Goal: Task Accomplishment & Management: Manage account settings

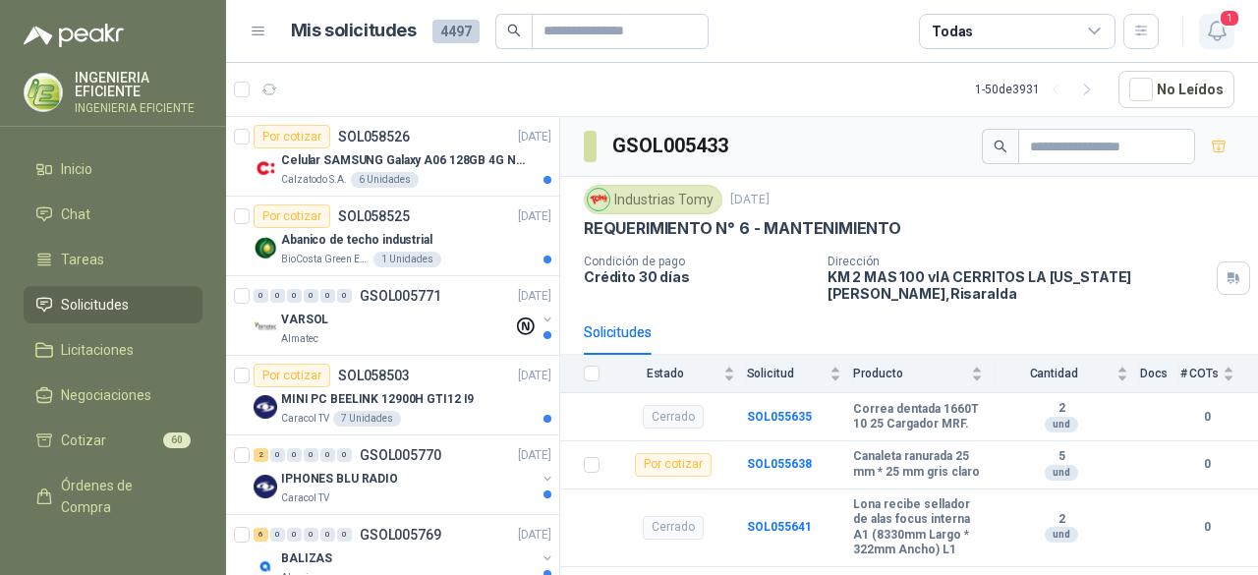
click at [1226, 27] on span "1" at bounding box center [1229, 18] width 22 height 19
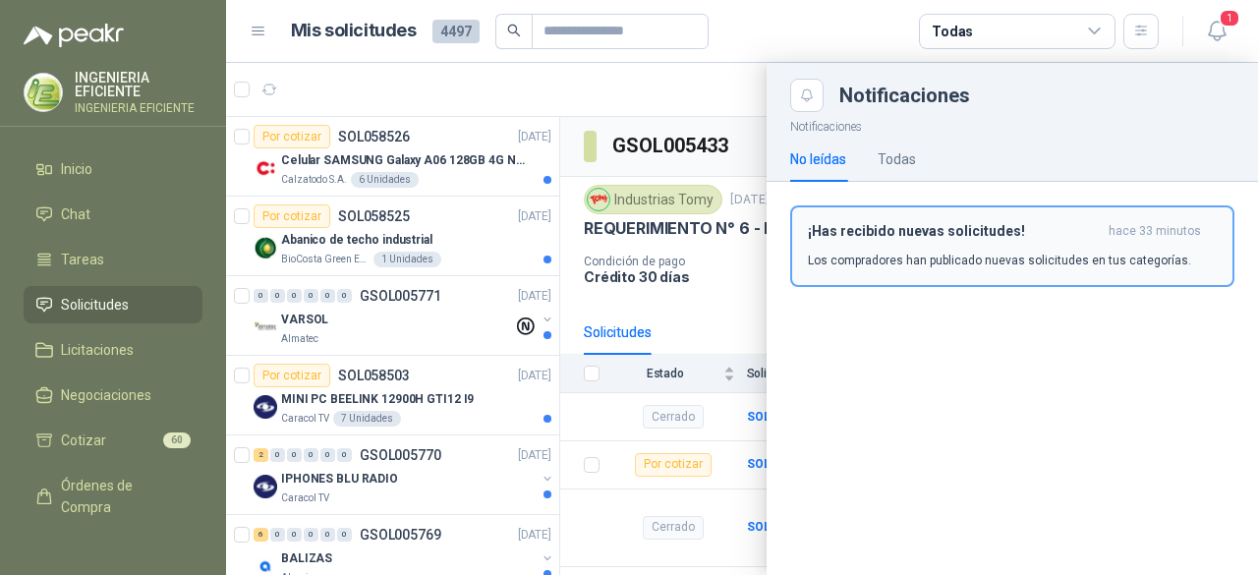
click at [980, 217] on button "¡Has recibido nuevas solicitudes! hace 33 minutos Los compradores han publicado…" at bounding box center [1012, 246] width 444 height 82
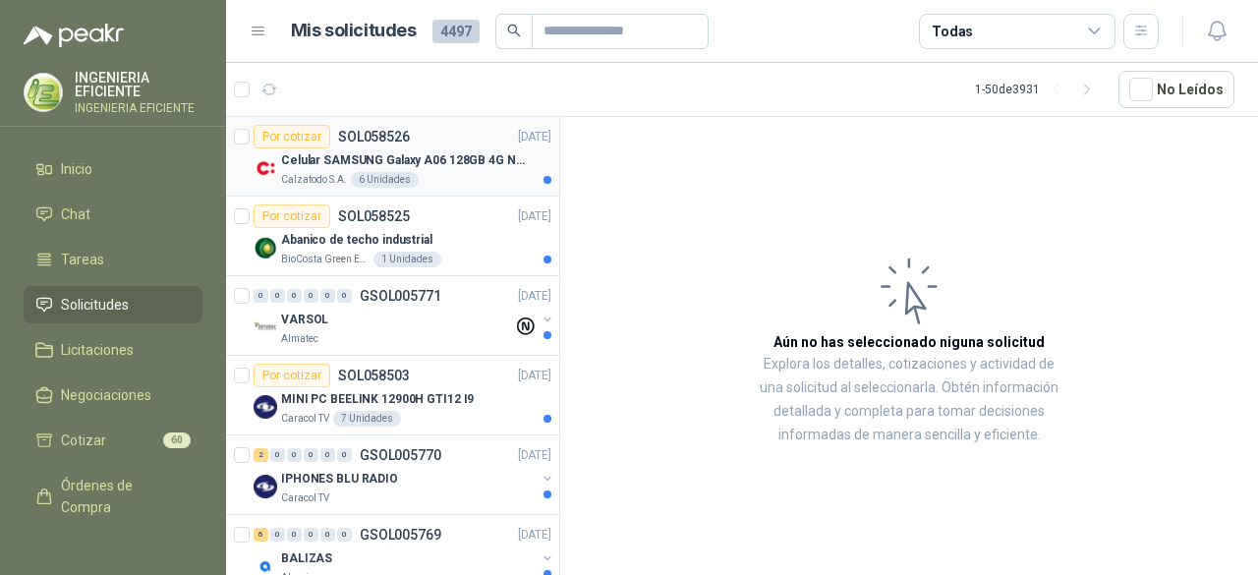
click at [472, 186] on div "Calzatodo S.A. 6 Unidades" at bounding box center [416, 180] width 270 height 16
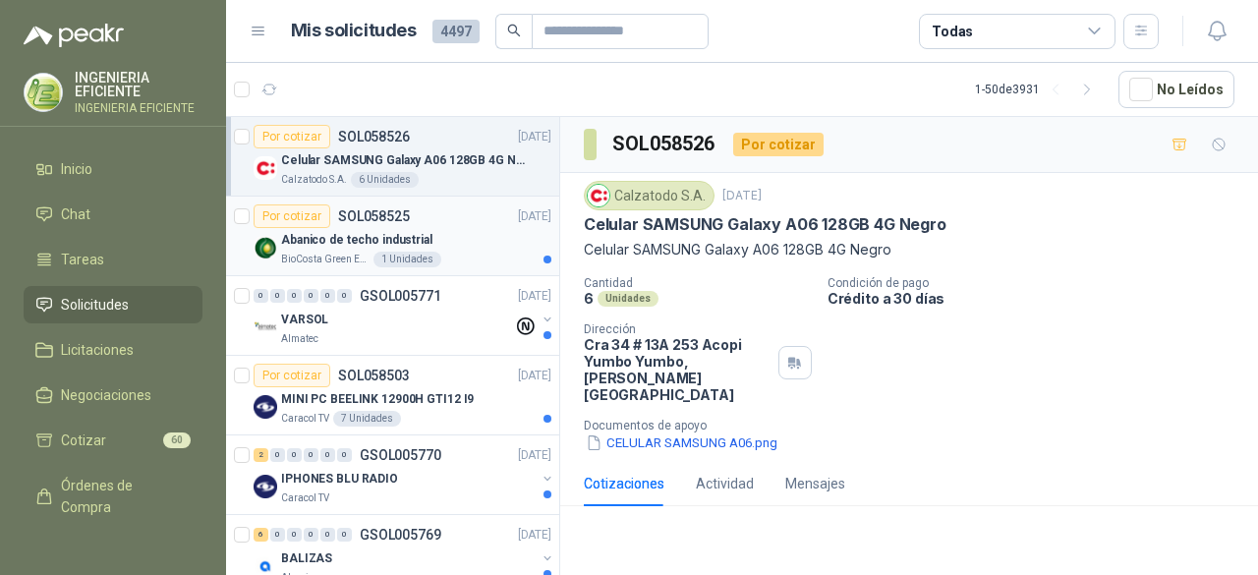
click at [450, 228] on div "Abanico de techo industrial" at bounding box center [416, 240] width 270 height 24
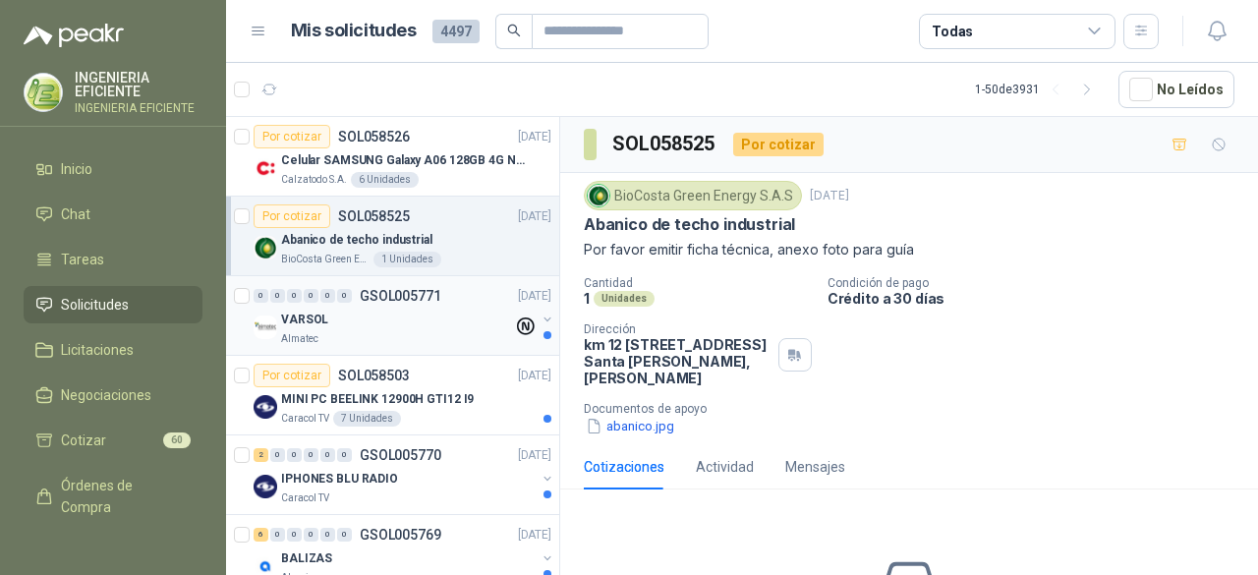
click at [435, 318] on div "VARSOL" at bounding box center [397, 320] width 232 height 24
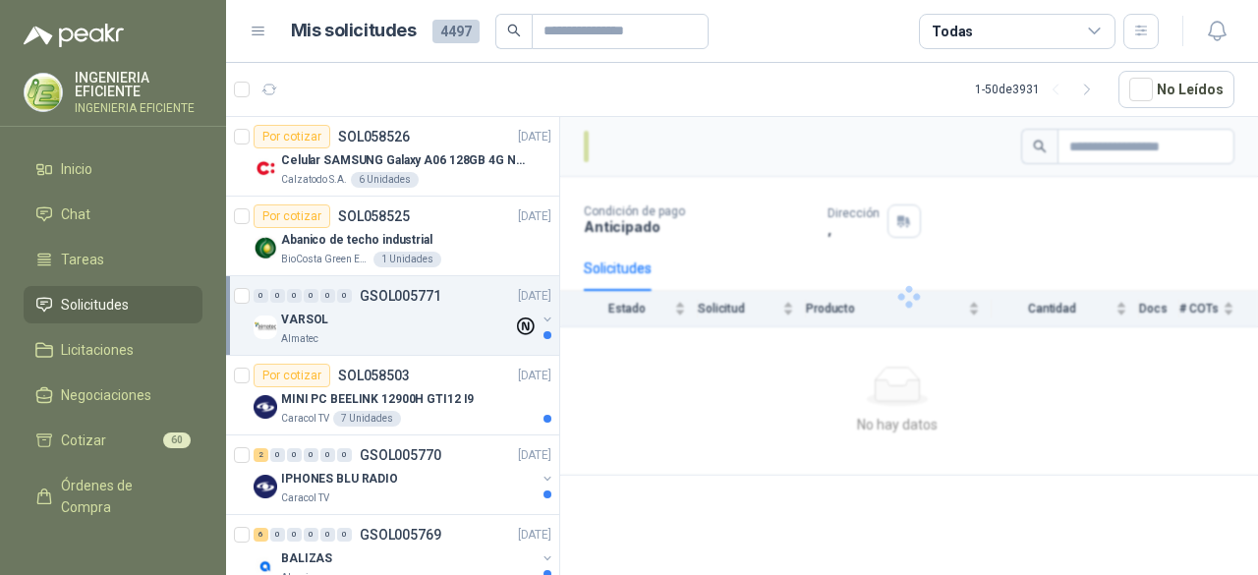
scroll to position [98, 0]
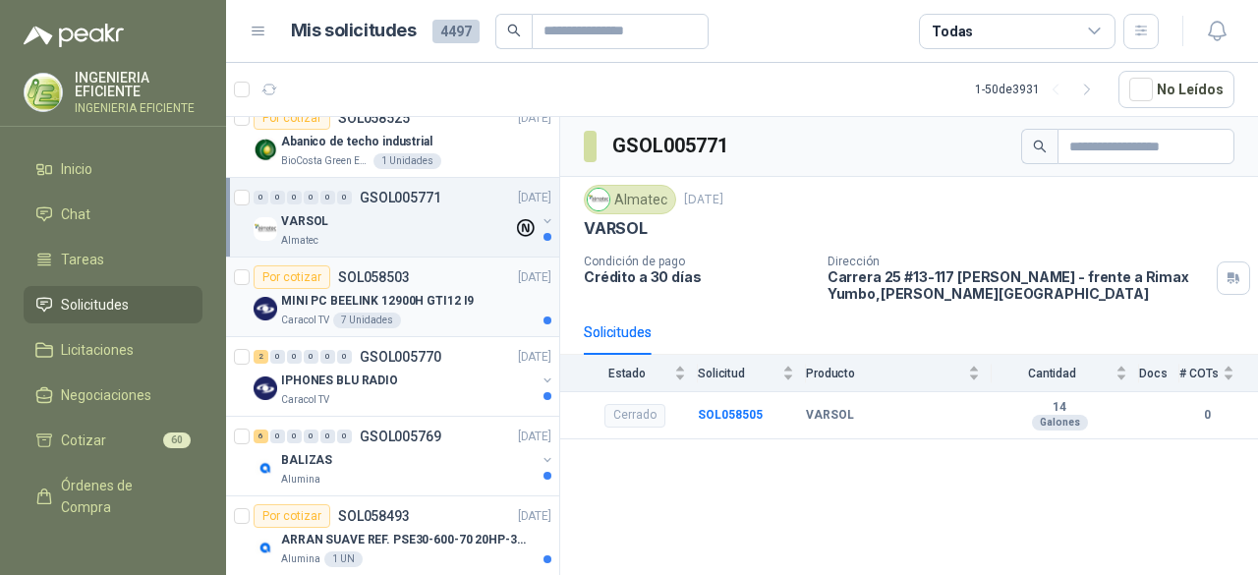
click at [443, 312] on div "Caracol TV 7 Unidades" at bounding box center [416, 320] width 270 height 16
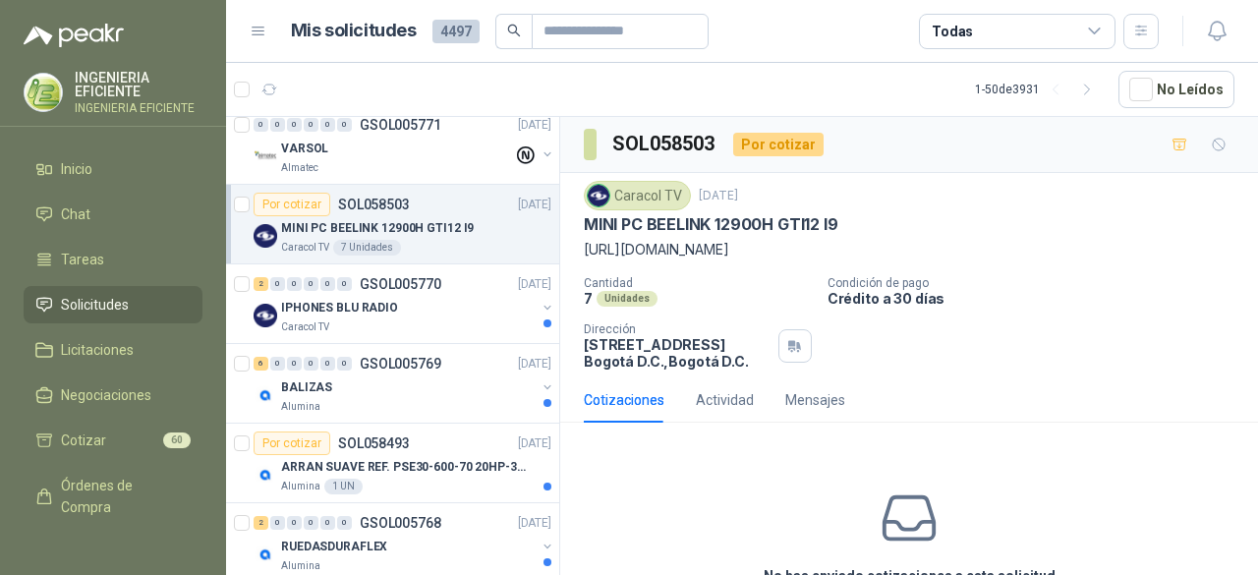
scroll to position [196, 0]
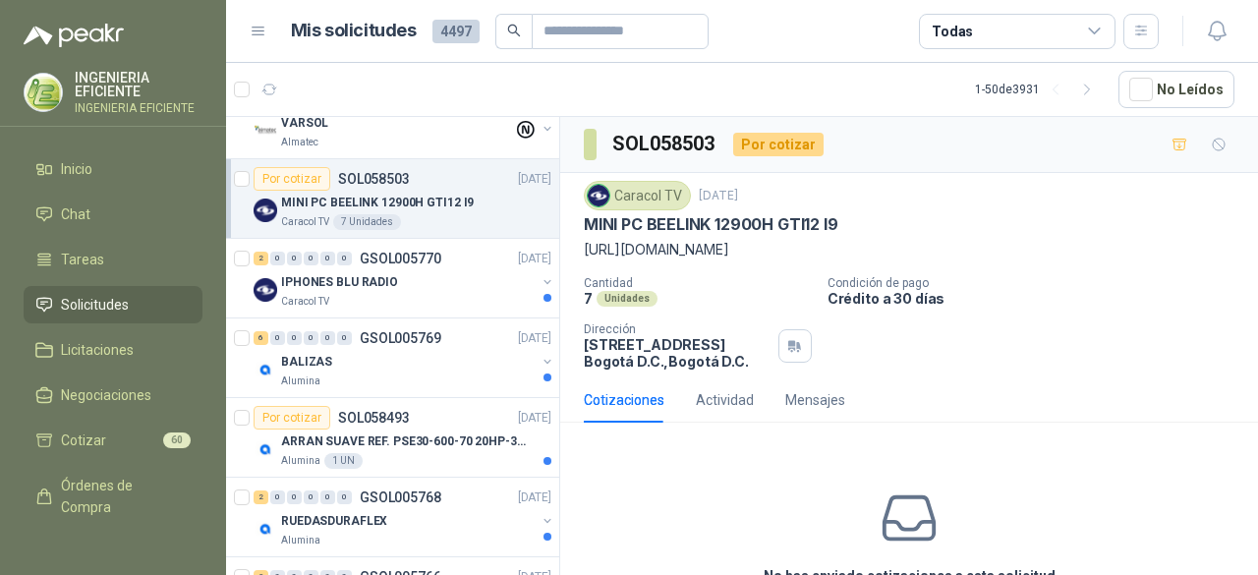
click at [465, 298] on div "Caracol TV" at bounding box center [408, 302] width 254 height 16
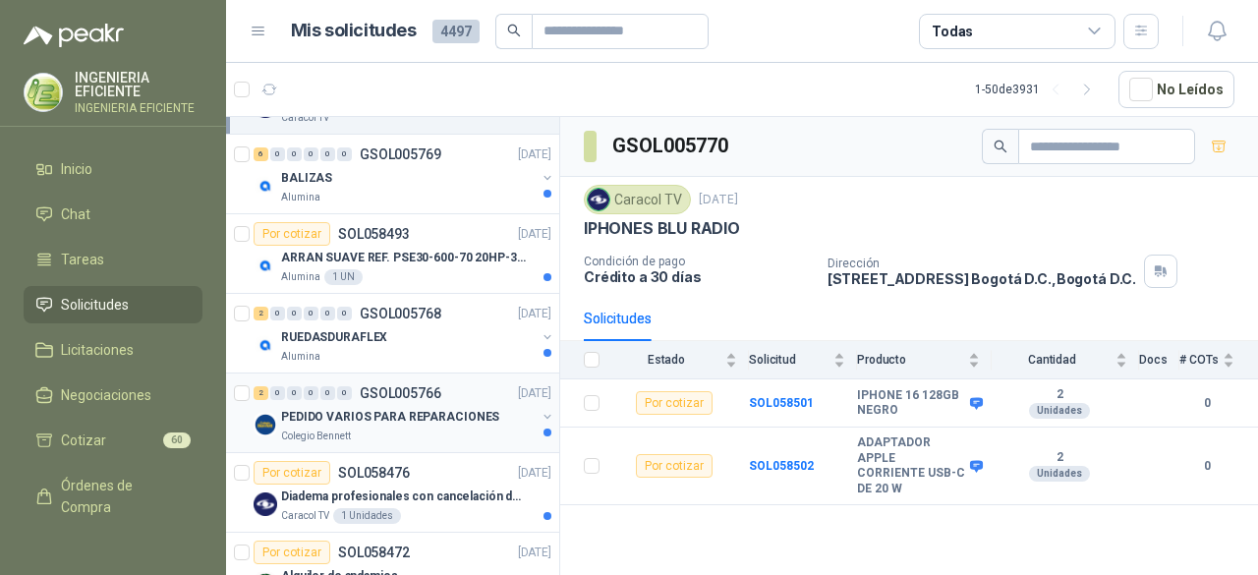
scroll to position [295, 0]
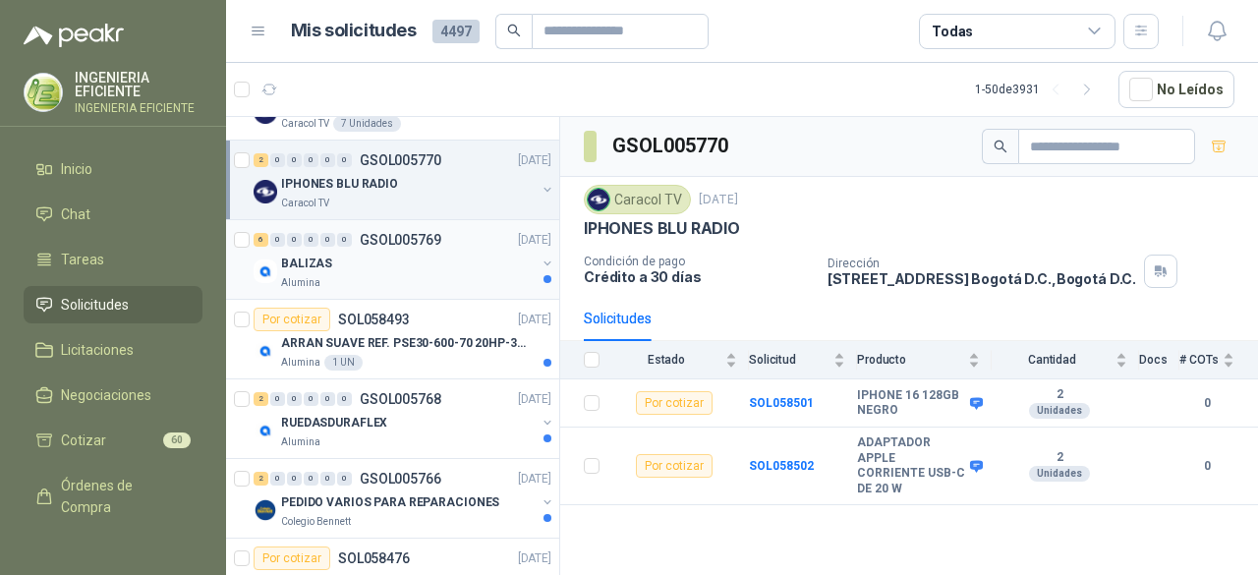
click at [387, 292] on div "6 0 0 0 0 0 GSOL005769 [DATE] BALIZAS Alumina" at bounding box center [392, 260] width 333 height 80
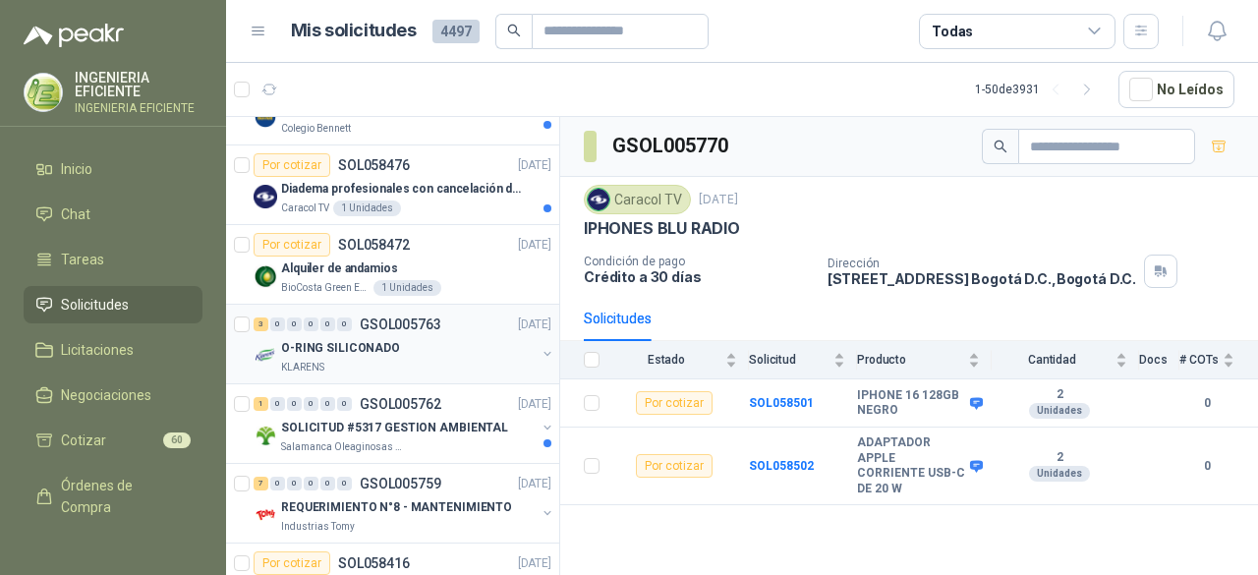
scroll to position [786, 0]
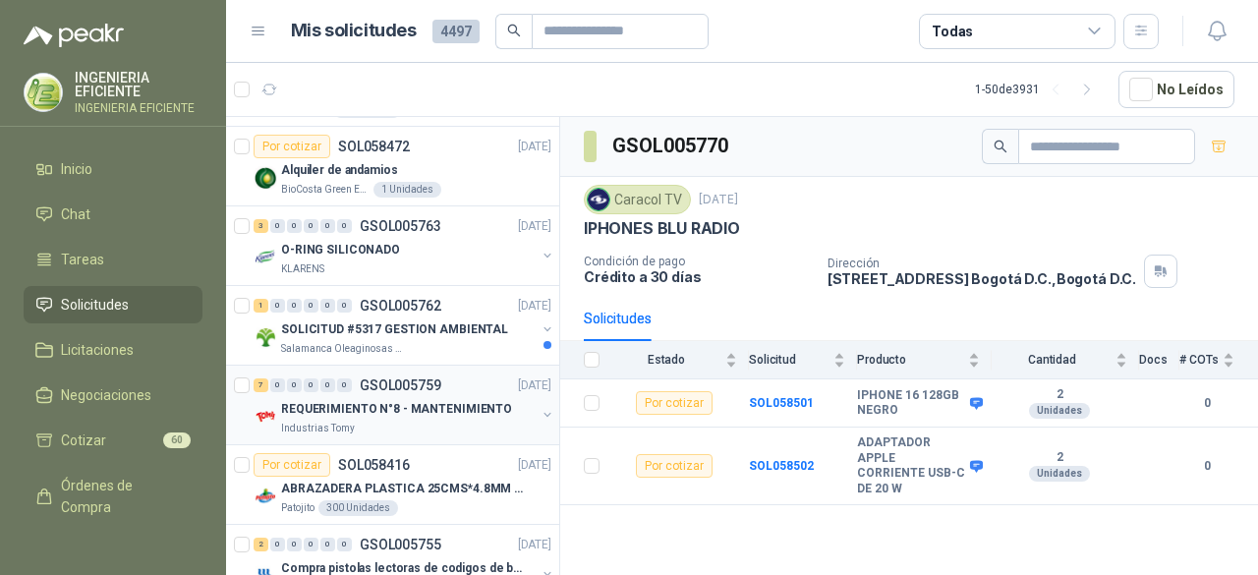
click at [395, 420] on div "Industrias Tomy" at bounding box center [408, 428] width 254 height 16
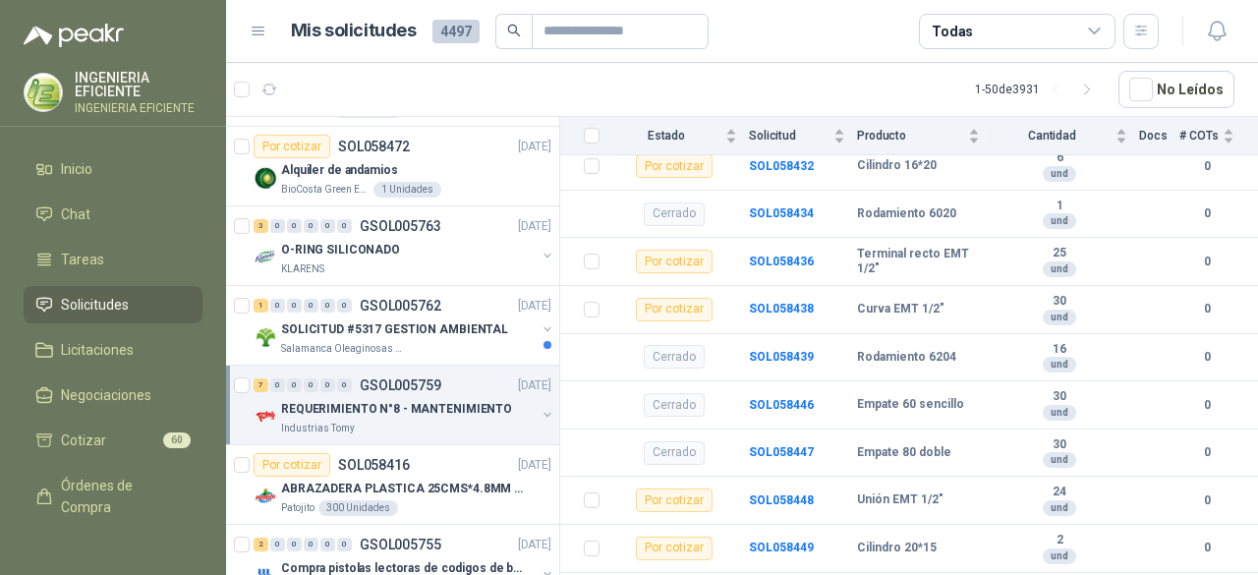
scroll to position [491, 0]
drag, startPoint x: 886, startPoint y: 176, endPoint x: 904, endPoint y: 171, distance: 18.4
click at [941, 172] on div "Cilindro 16*20" at bounding box center [918, 164] width 123 height 16
drag, startPoint x: 774, startPoint y: 173, endPoint x: 732, endPoint y: 186, distance: 44.1
click at [732, 186] on td "Por cotizar" at bounding box center [680, 164] width 138 height 48
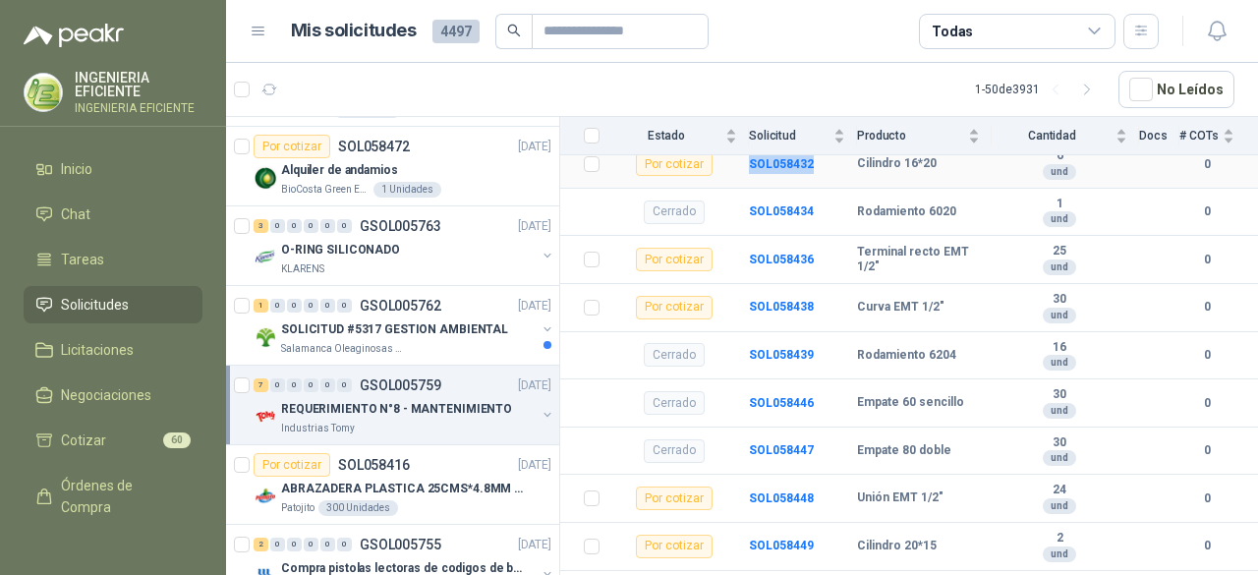
drag, startPoint x: 745, startPoint y: 176, endPoint x: 816, endPoint y: 178, distance: 71.7
click at [816, 178] on tr "Por cotizar SOL058432 Cilindro 16*20 6 und 0" at bounding box center [909, 164] width 698 height 48
copy tr "SOL058432"
click at [956, 145] on div "Producto" at bounding box center [918, 136] width 123 height 20
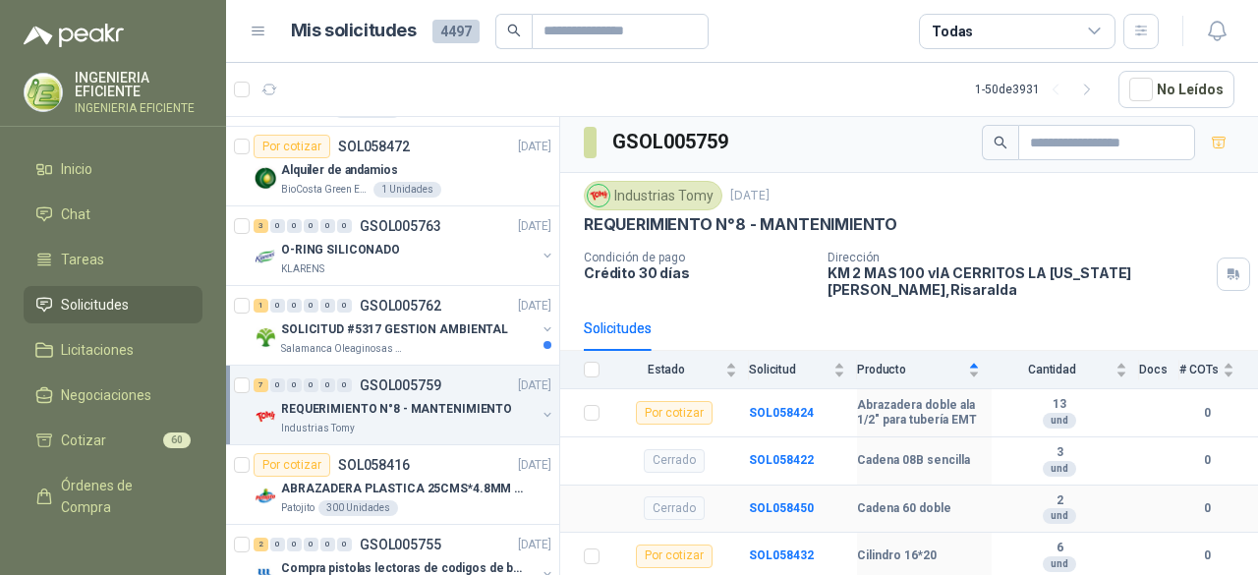
scroll to position [0, 0]
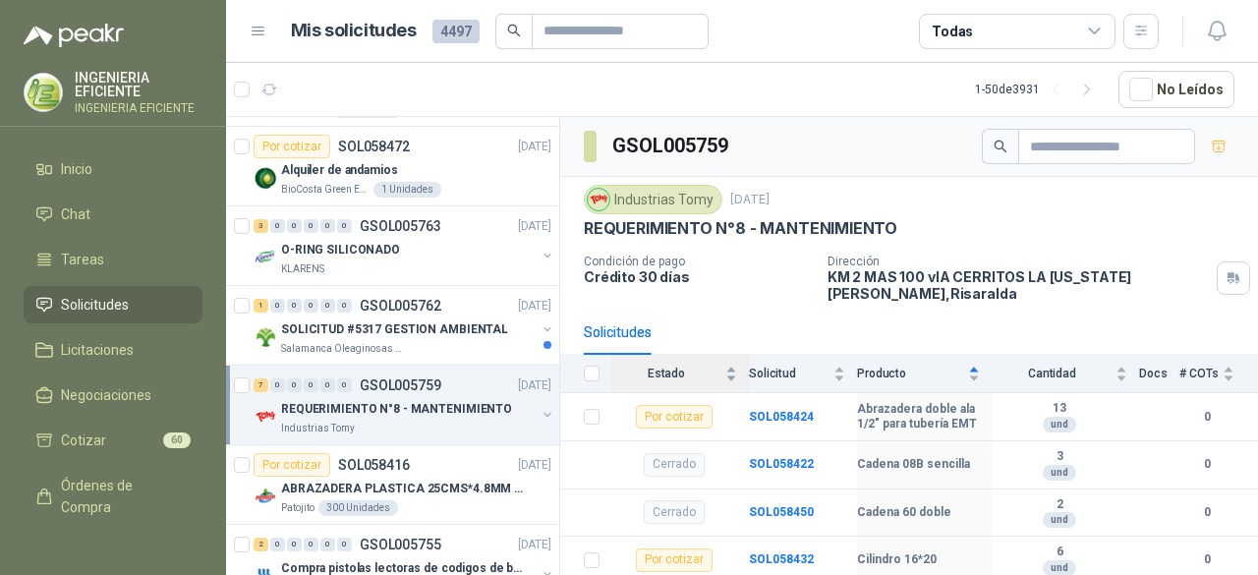
click at [725, 370] on div "Estado" at bounding box center [674, 374] width 126 height 20
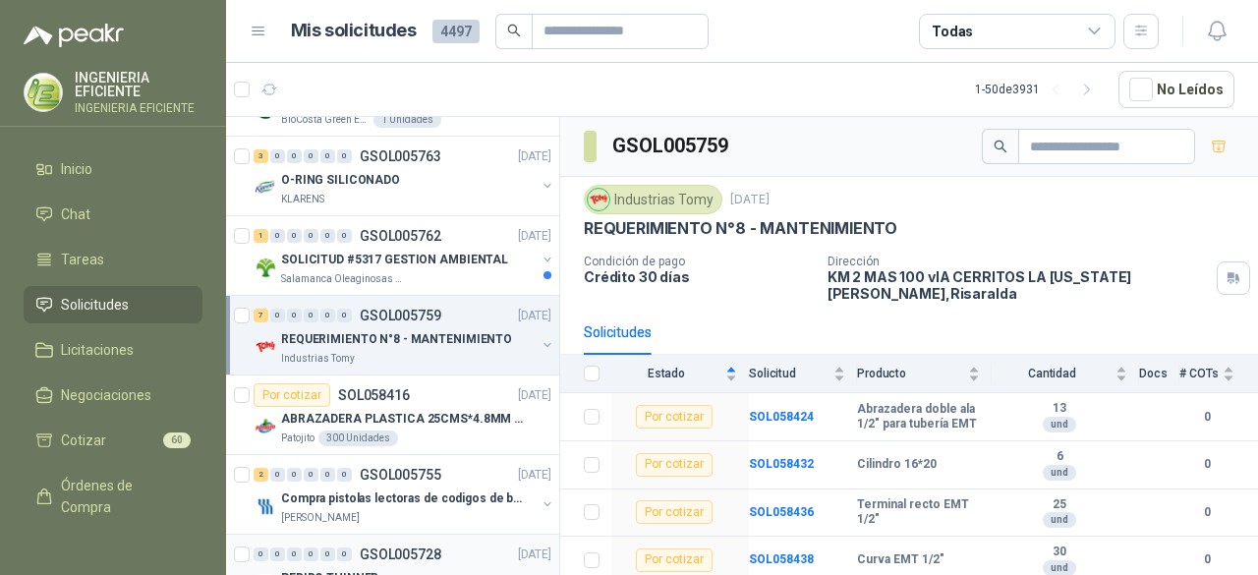
scroll to position [982, 0]
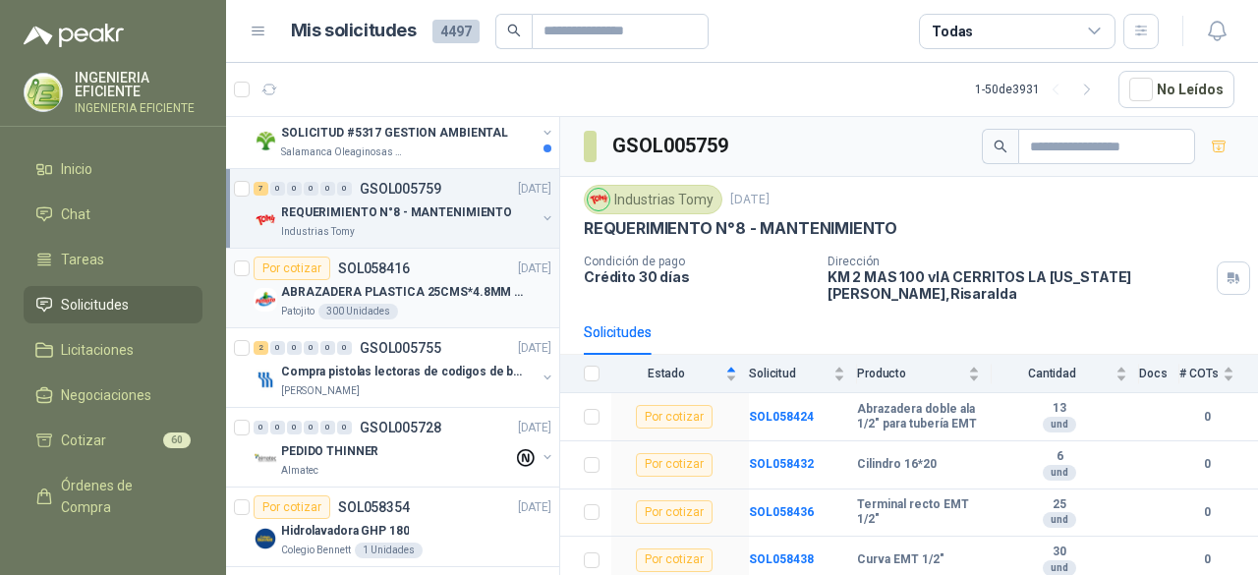
click at [428, 291] on p "ABRAZADERA PLASTICA 25CMS*4.8MM NEGRA" at bounding box center [403, 292] width 245 height 19
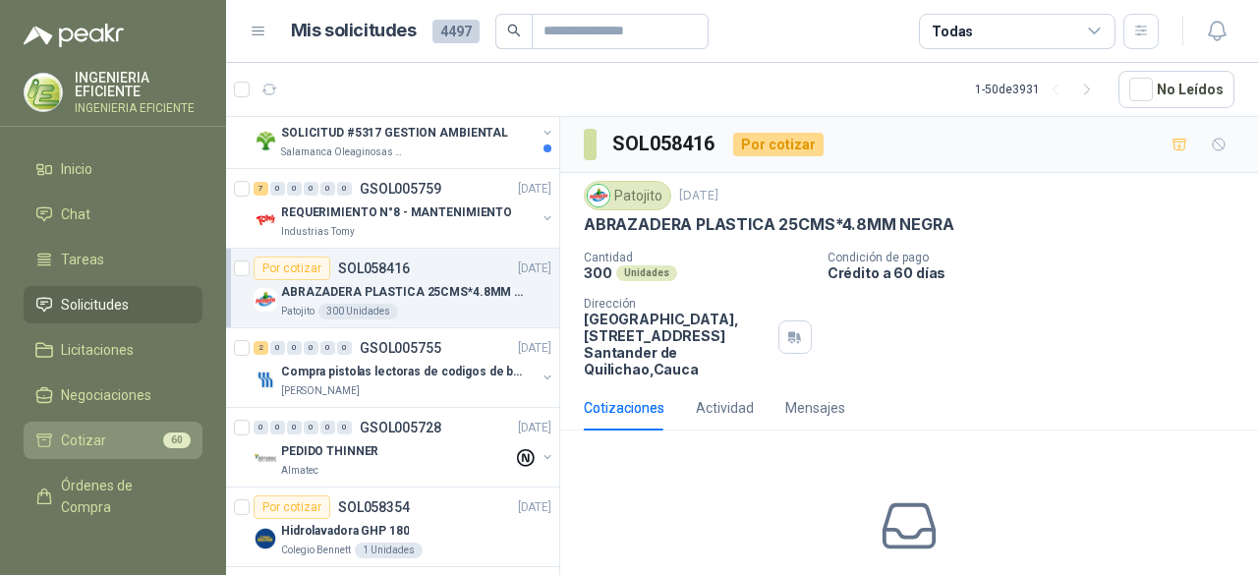
click at [123, 443] on li "Cotizar 60" at bounding box center [112, 440] width 155 height 22
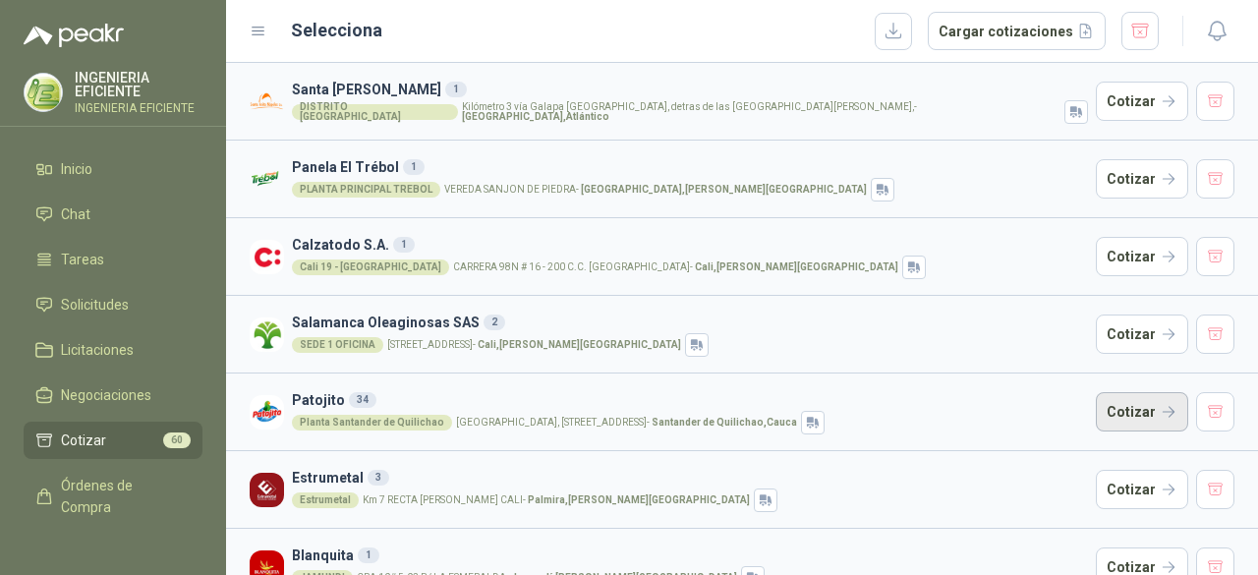
click at [1147, 400] on button "Cotizar" at bounding box center [1141, 411] width 92 height 39
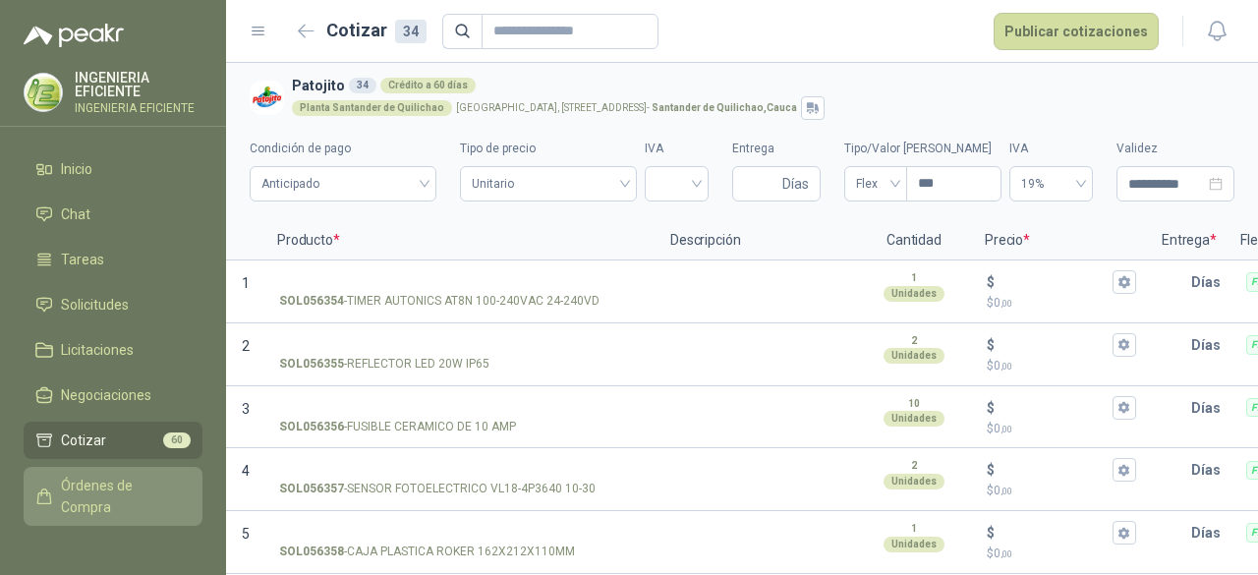
click at [63, 500] on span "Órdenes de Compra" at bounding box center [122, 496] width 123 height 43
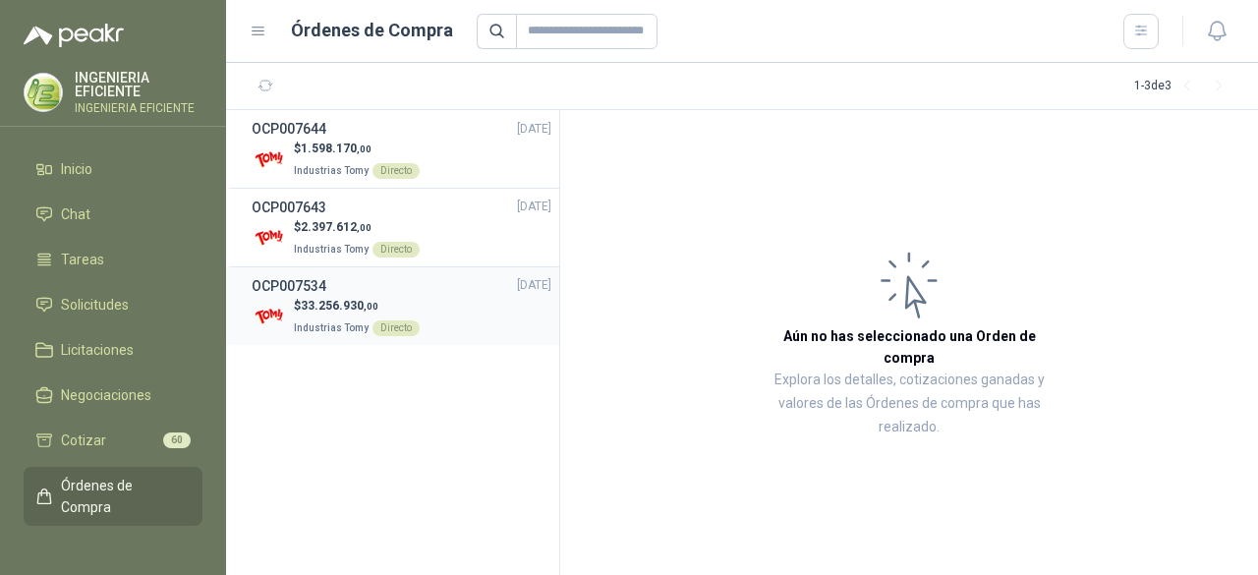
click at [312, 290] on h3 "OCP007534" at bounding box center [289, 286] width 75 height 22
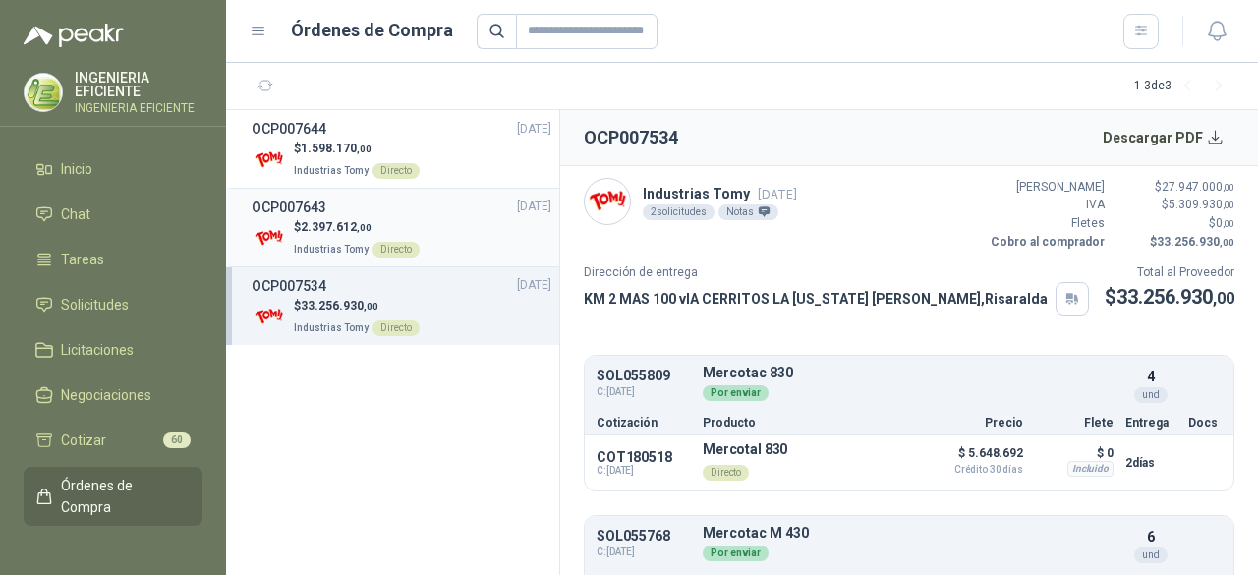
click at [417, 222] on div "$ 2.397.612 ,00 Industrias Tomy Directo" at bounding box center [402, 238] width 300 height 40
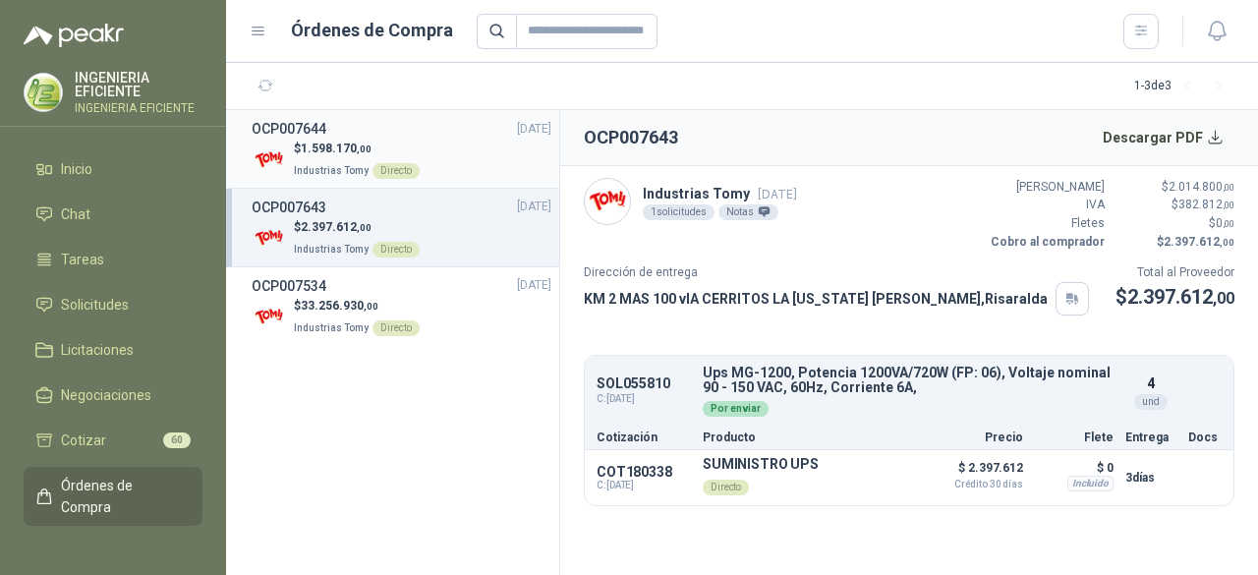
click at [403, 153] on p "$ 1.598.170 ,00" at bounding box center [357, 149] width 126 height 19
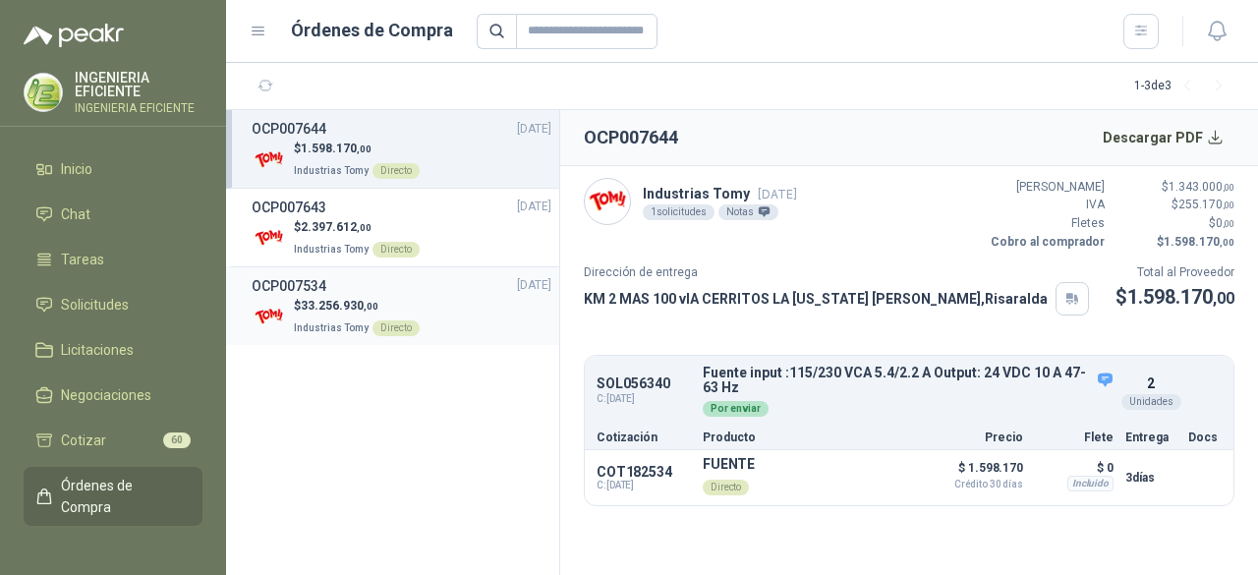
click at [350, 297] on p "$ 33.256.930 ,00" at bounding box center [357, 306] width 126 height 19
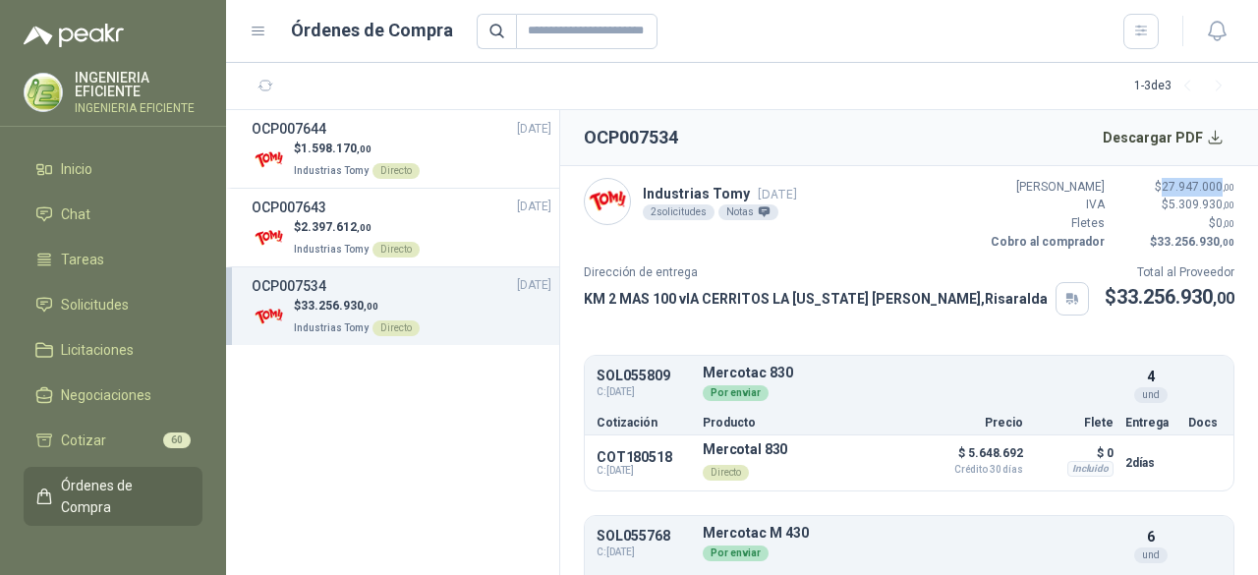
drag, startPoint x: 1145, startPoint y: 187, endPoint x: 1203, endPoint y: 188, distance: 58.0
click at [1203, 188] on p "$ 27.947.000 ,00" at bounding box center [1175, 187] width 118 height 19
